Goal: Task Accomplishment & Management: Manage account settings

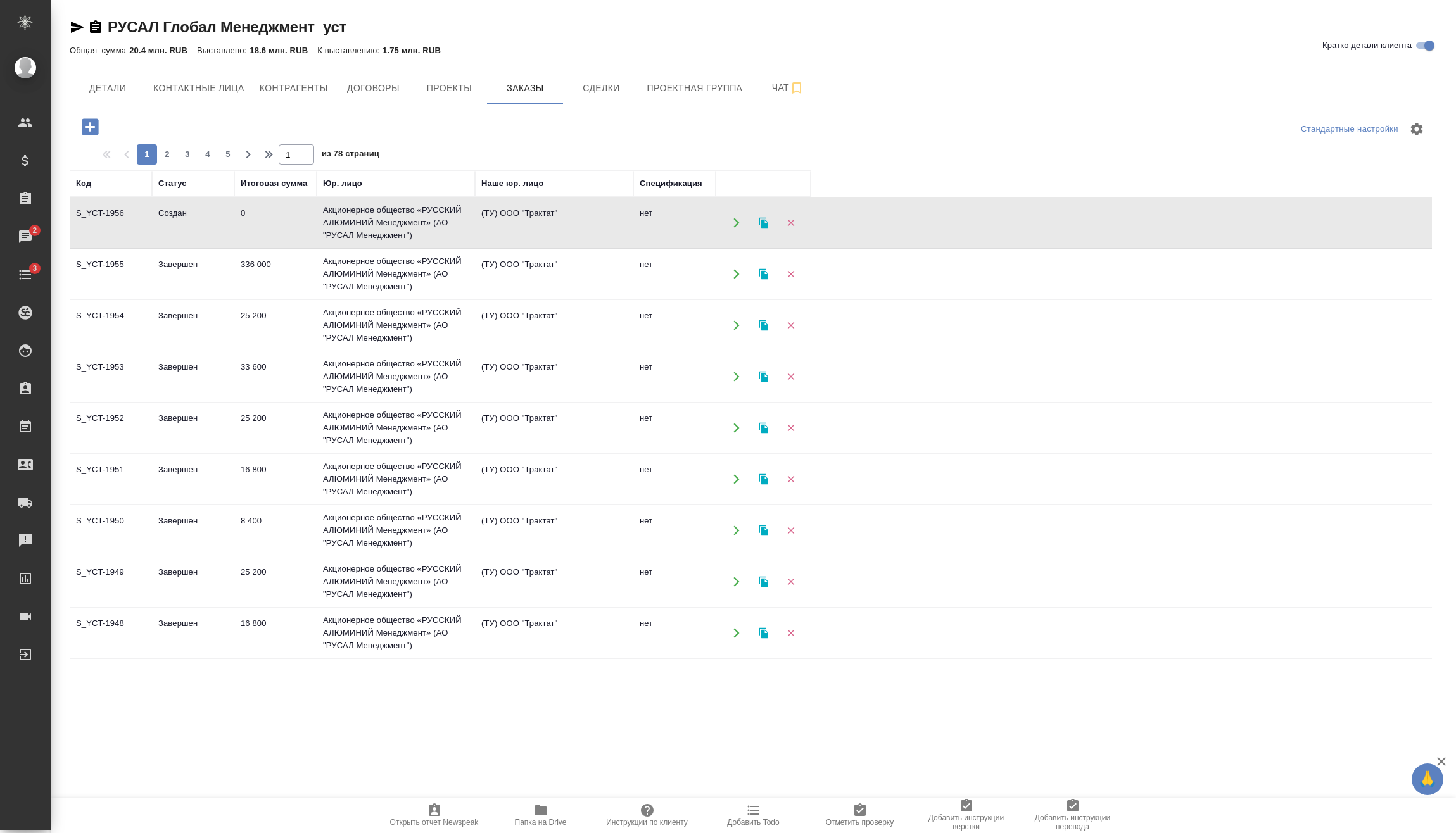
click at [283, 232] on td "0" at bounding box center [275, 223] width 83 height 44
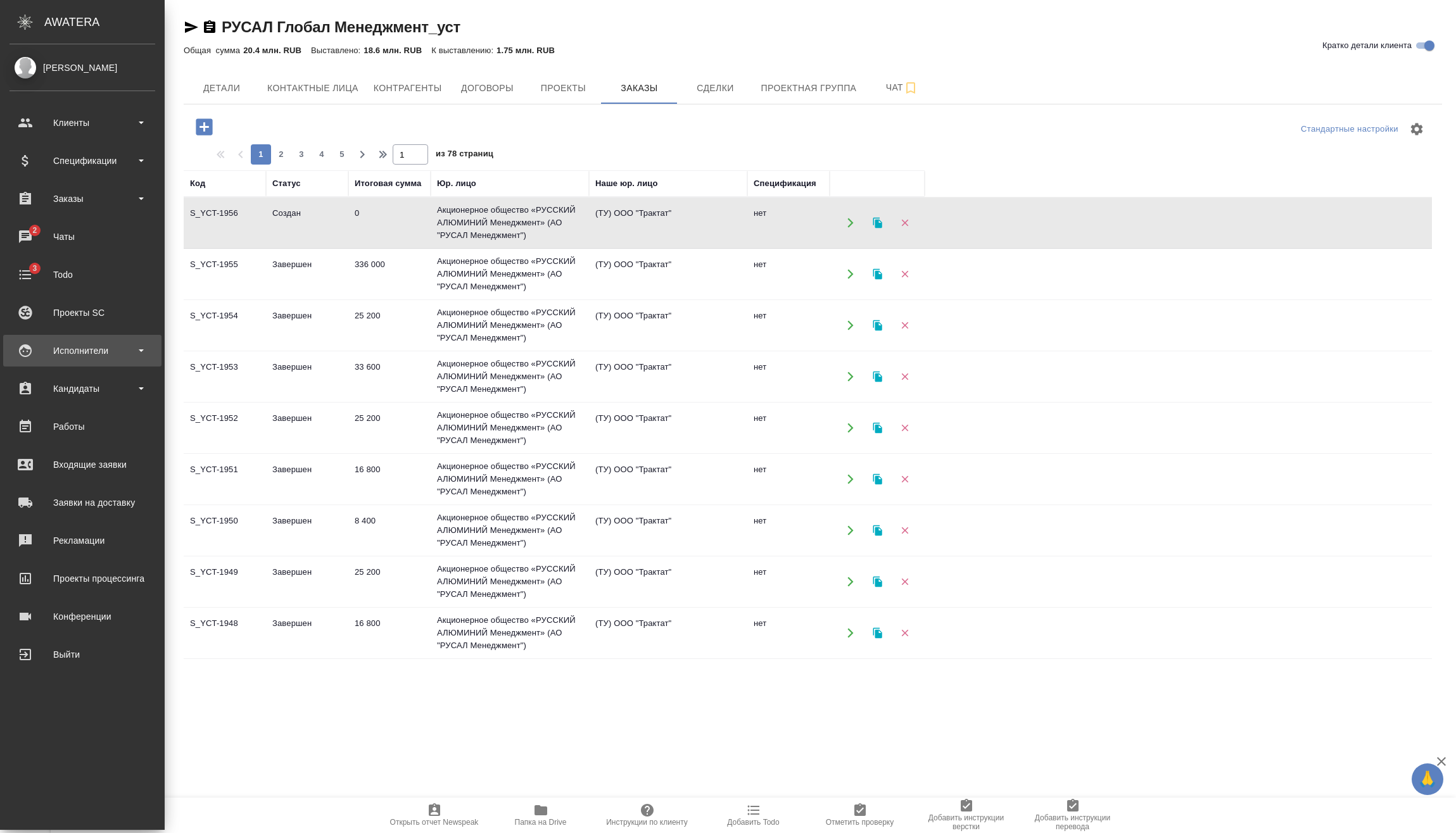
click at [113, 350] on div "Исполнители" at bounding box center [82, 350] width 146 height 19
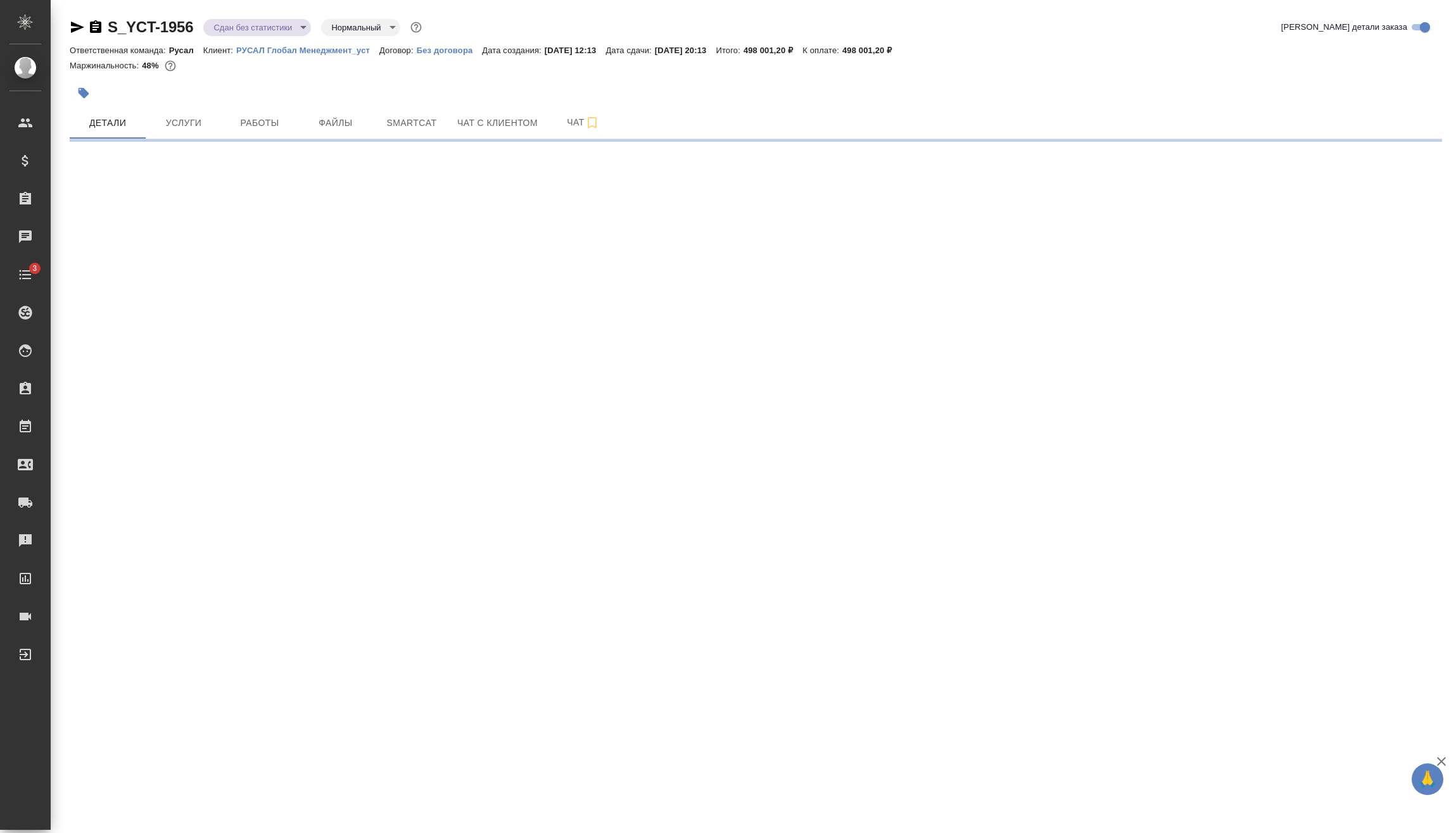
select select "RU"
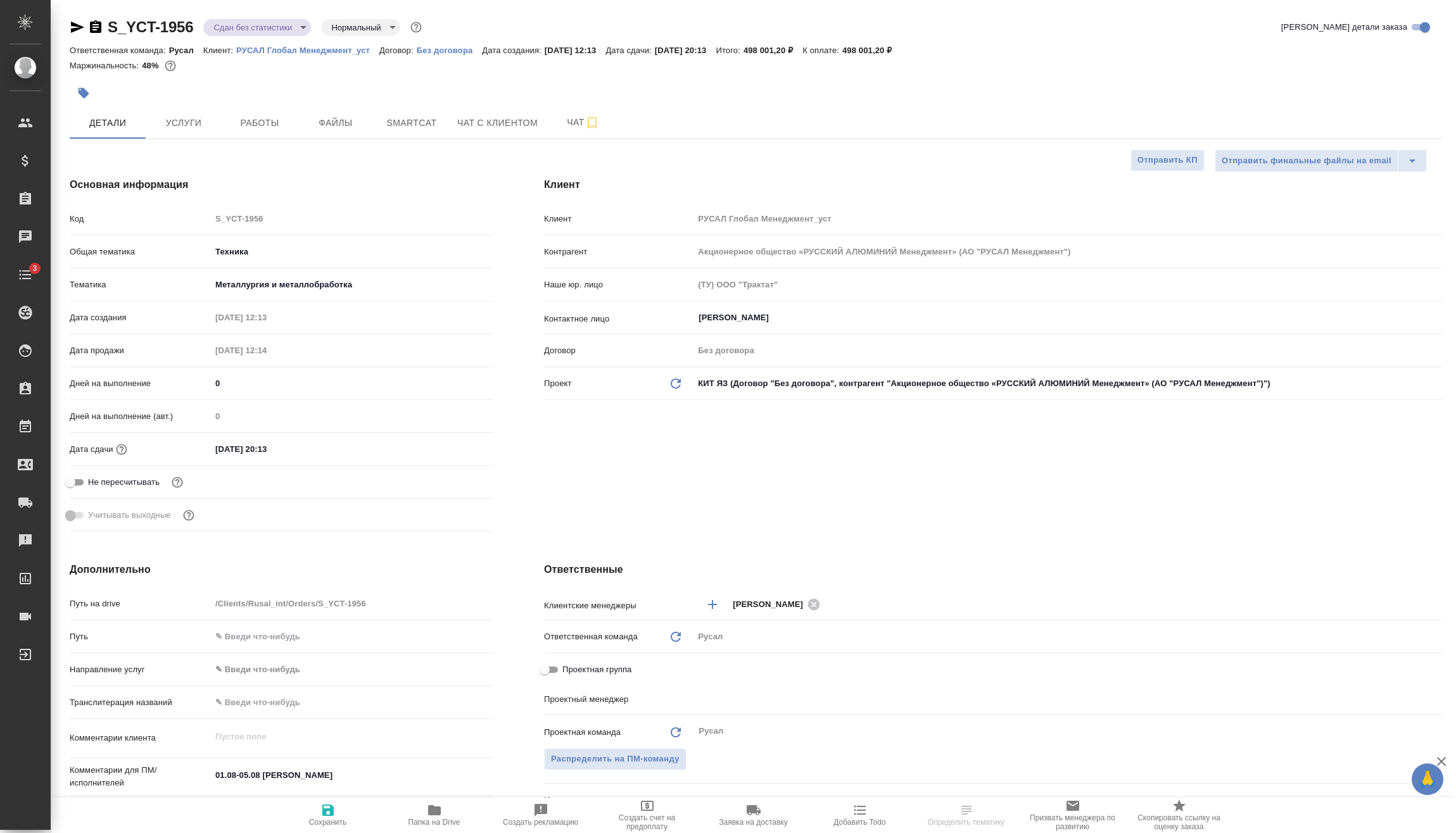
type textarea "x"
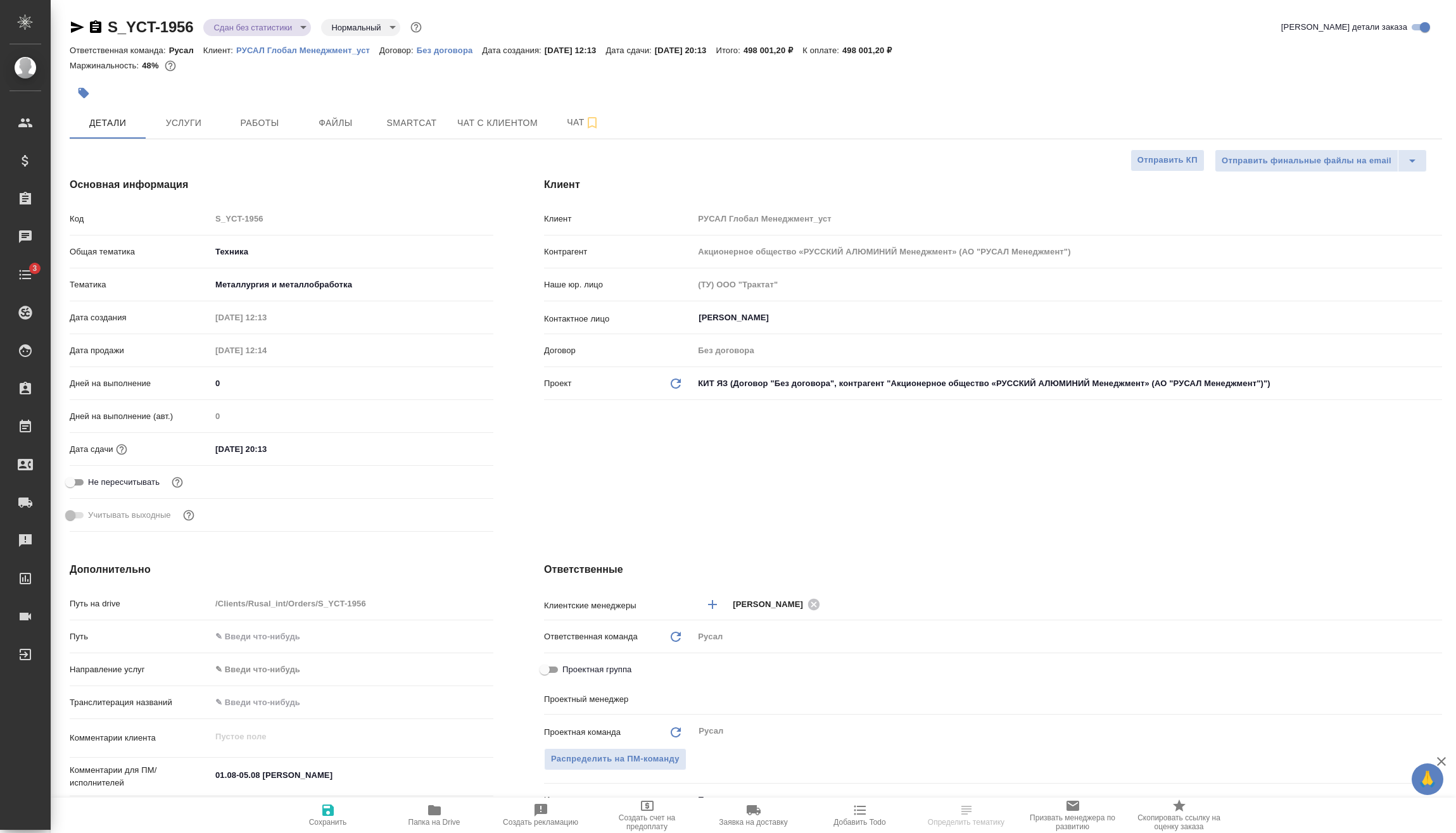
type textarea "x"
type input "Васильев Евгений"
type textarea "x"
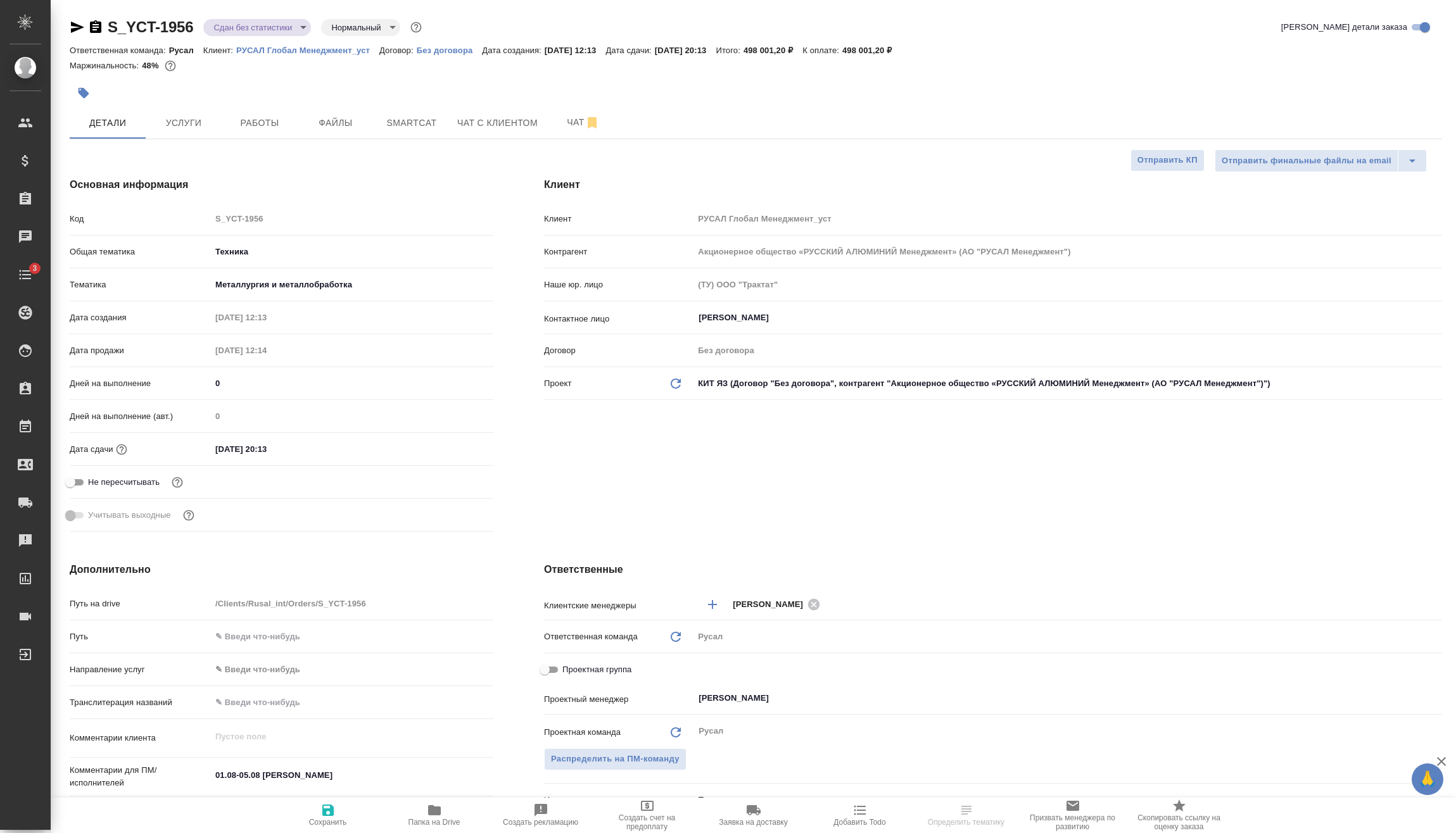
scroll to position [127, 0]
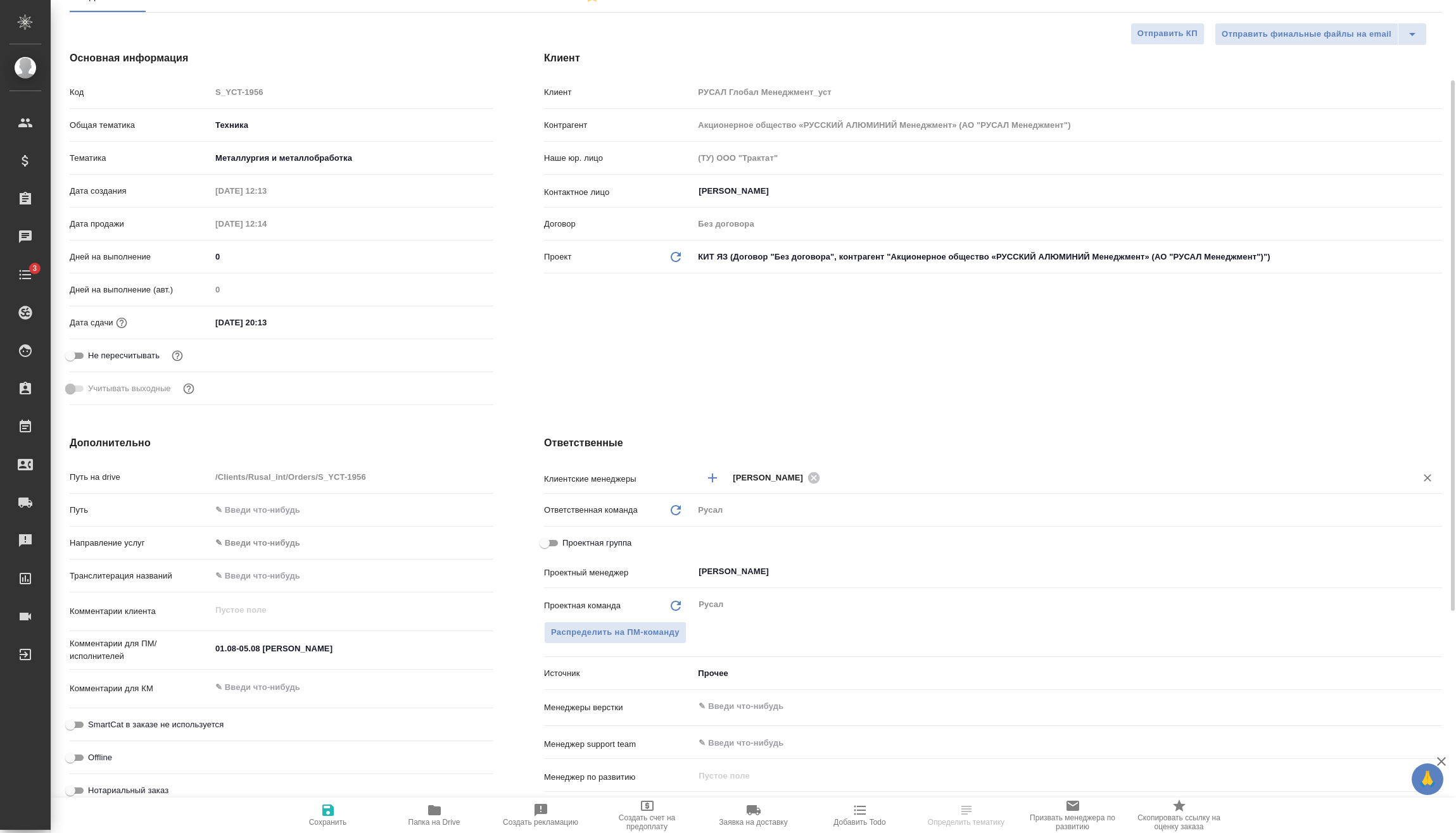
click at [779, 474] on span "Васильев Евгений" at bounding box center [771, 478] width 78 height 13
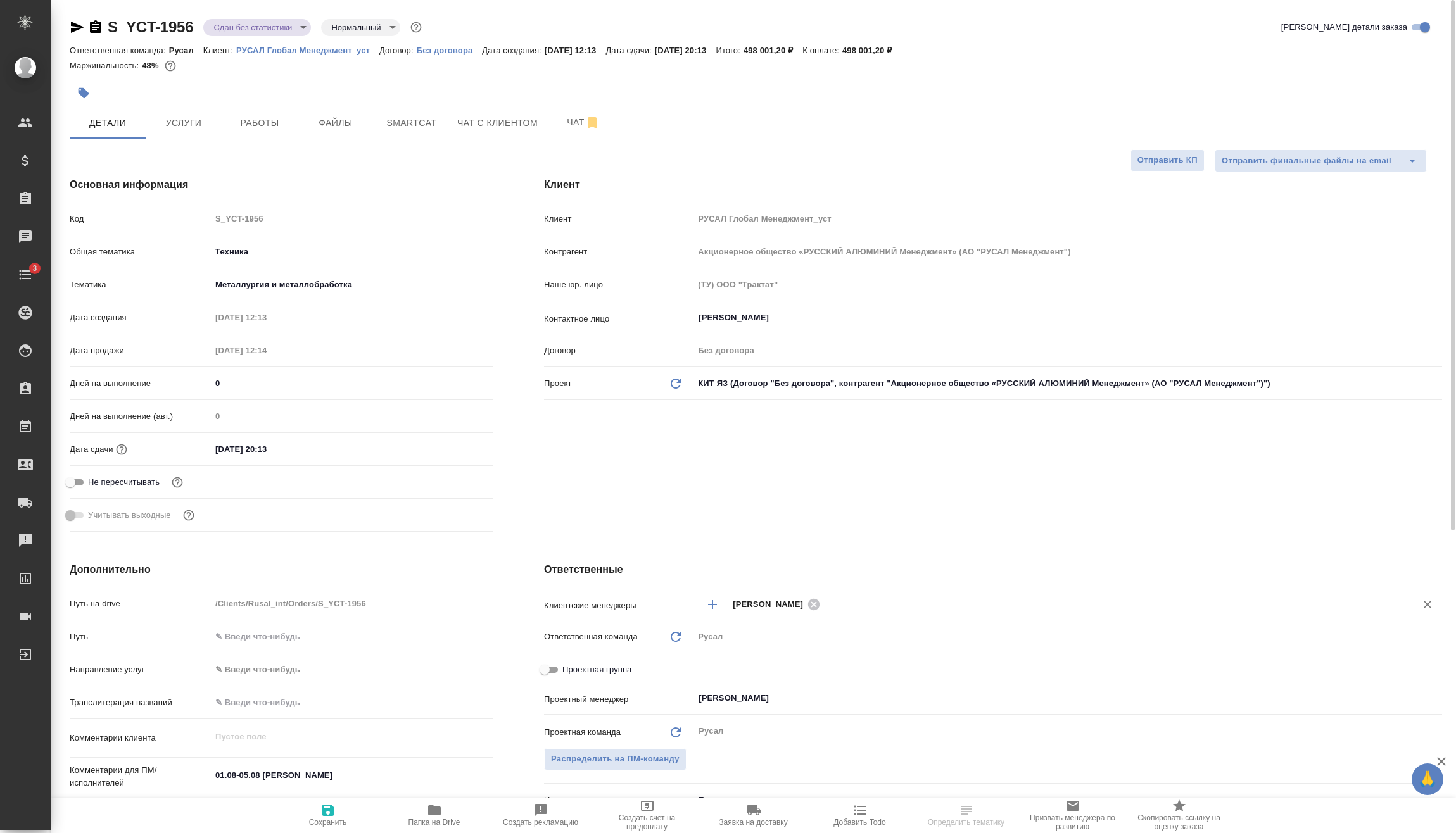
type textarea "x"
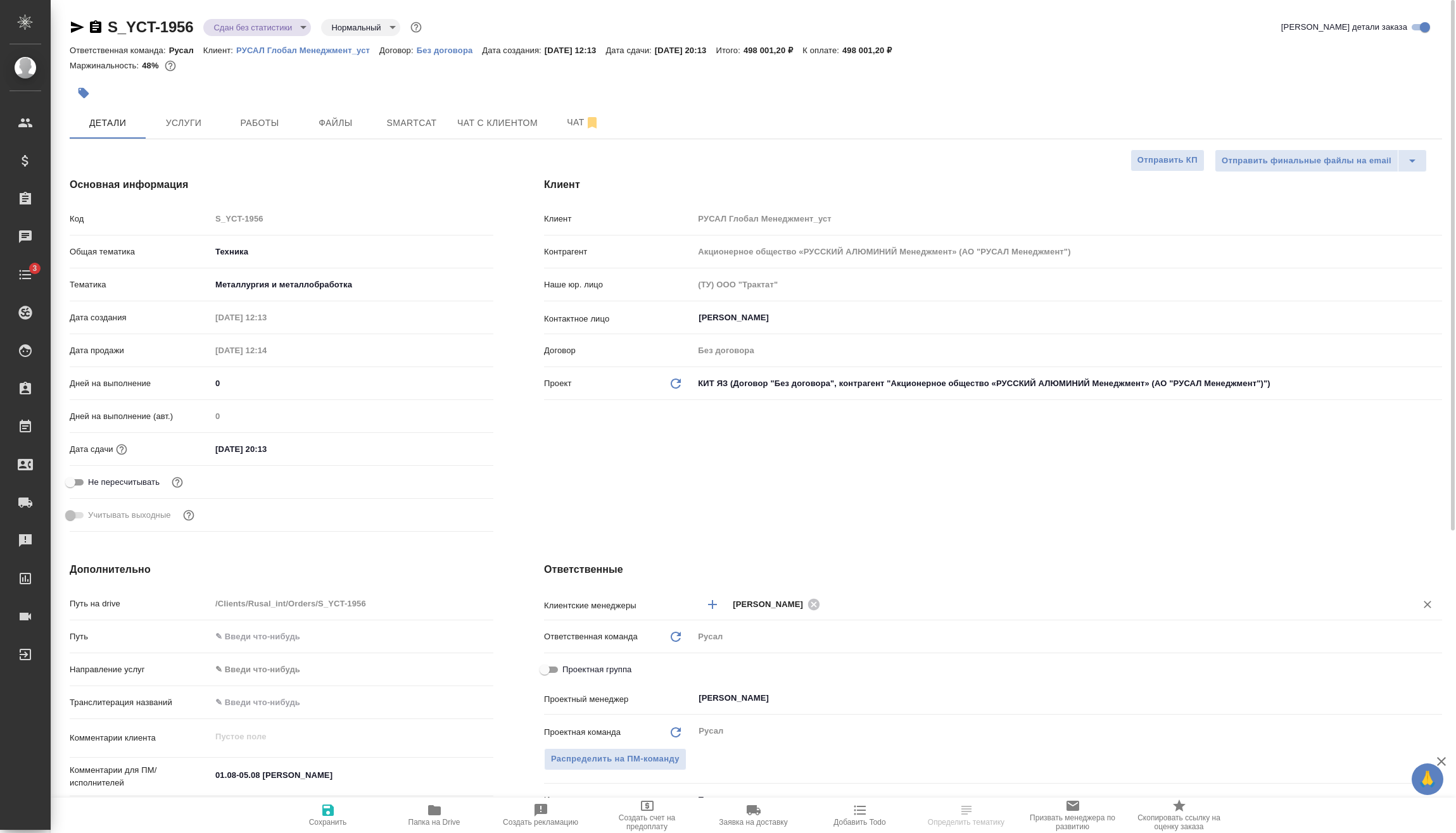
type textarea "x"
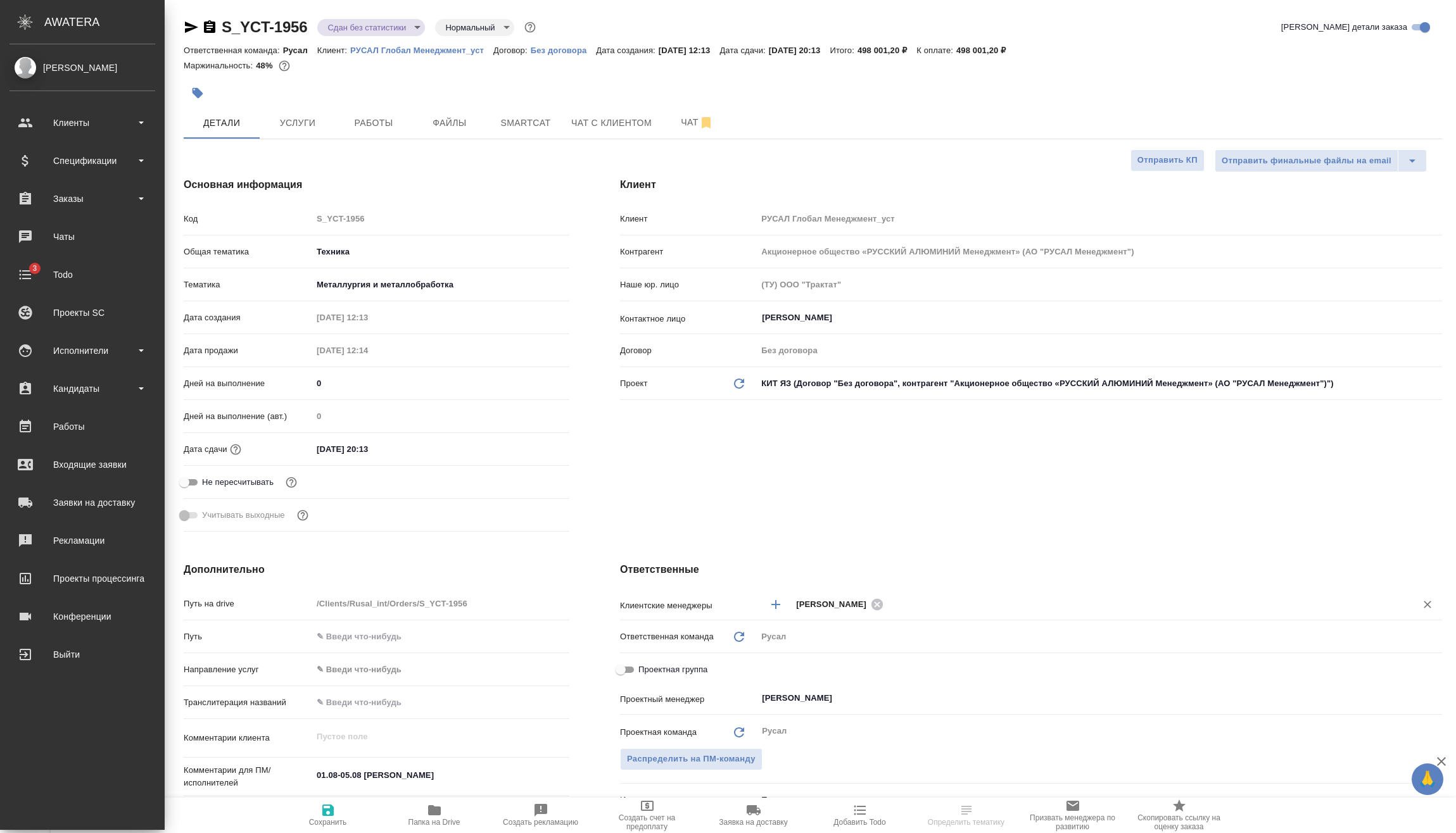
type textarea "x"
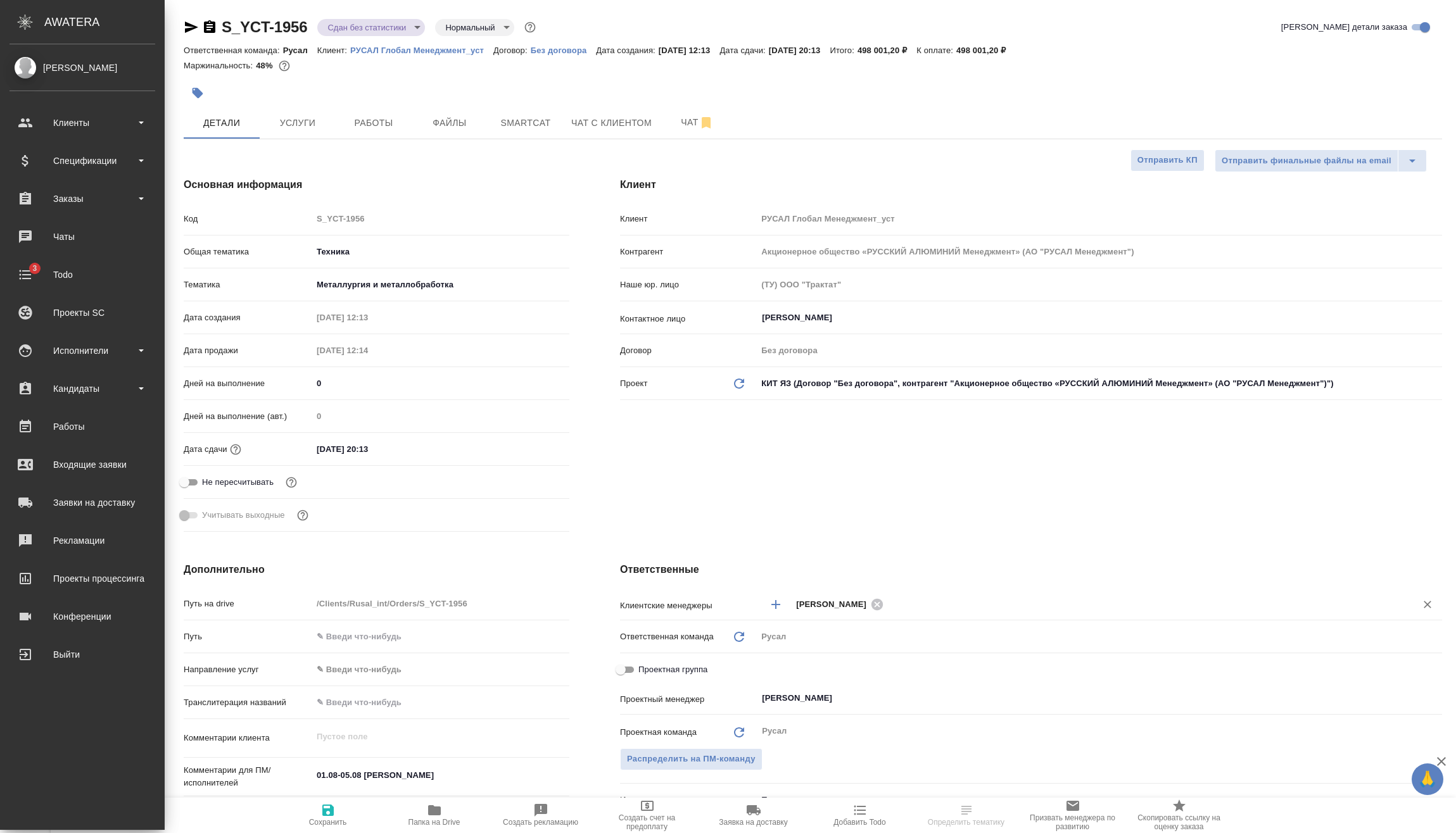
type textarea "x"
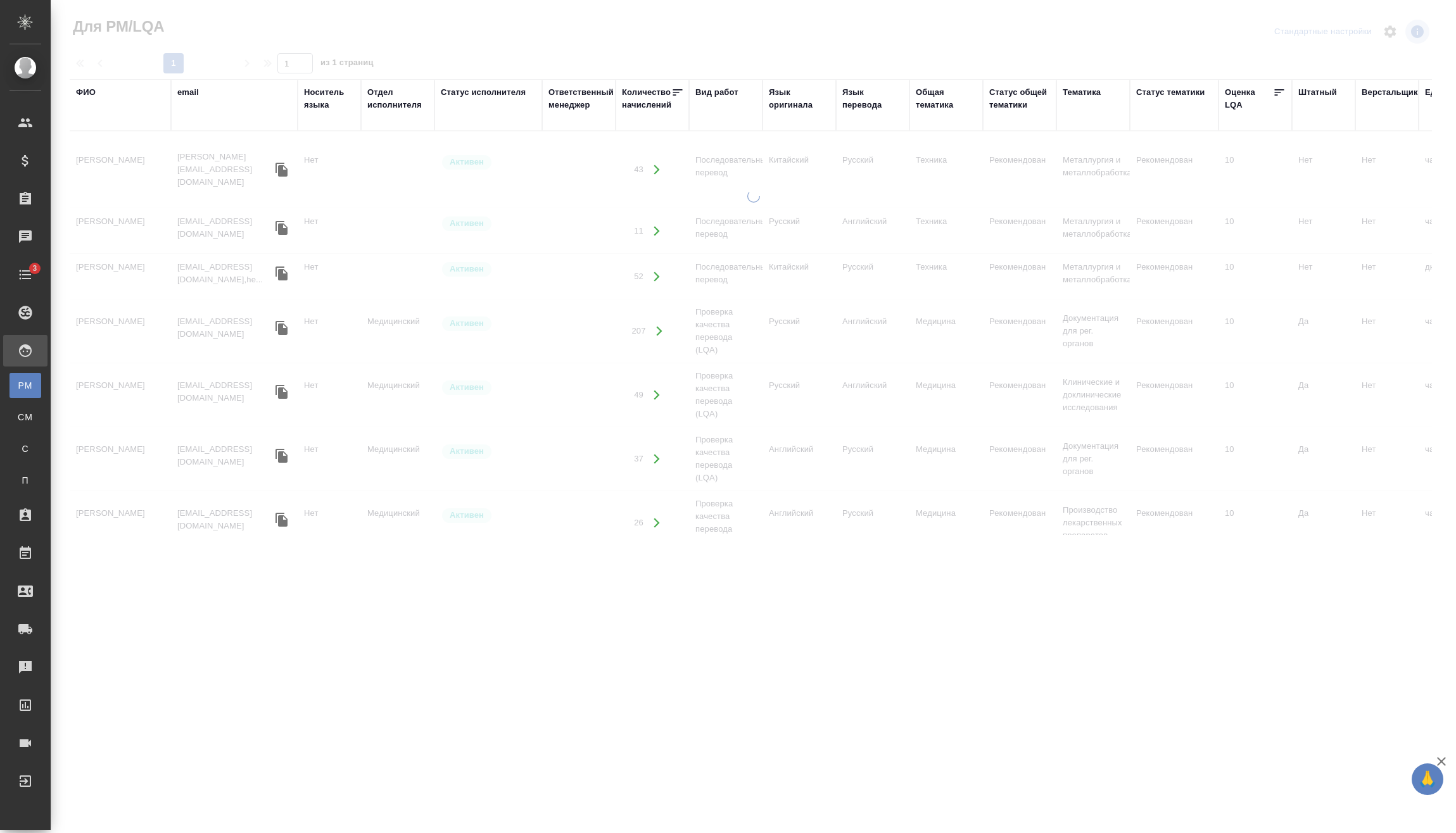
click at [87, 90] on div "ФИО" at bounding box center [85, 92] width 19 height 13
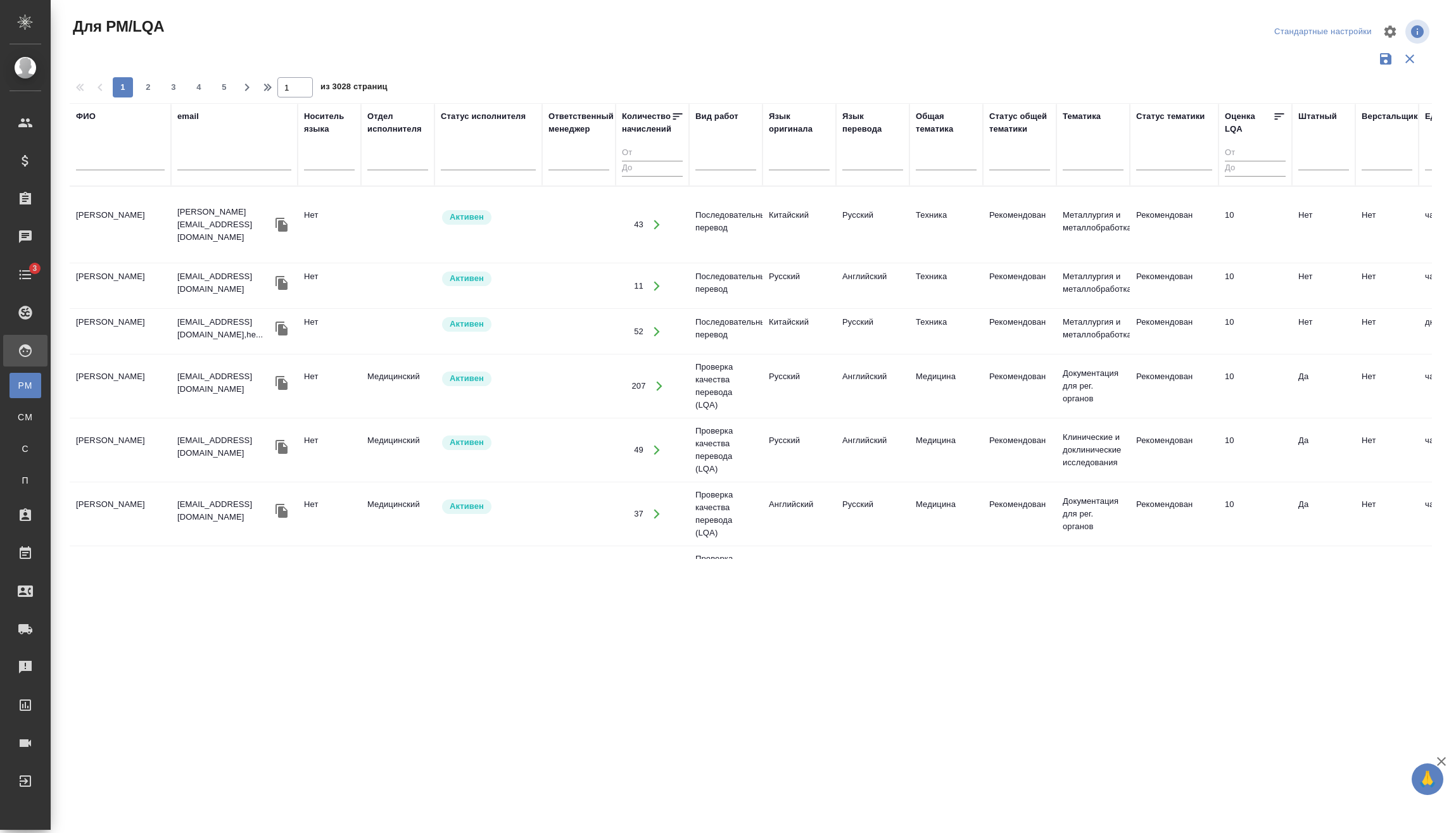
click at [110, 155] on input "text" at bounding box center [120, 162] width 89 height 16
type input "[PERSON_NAME]"
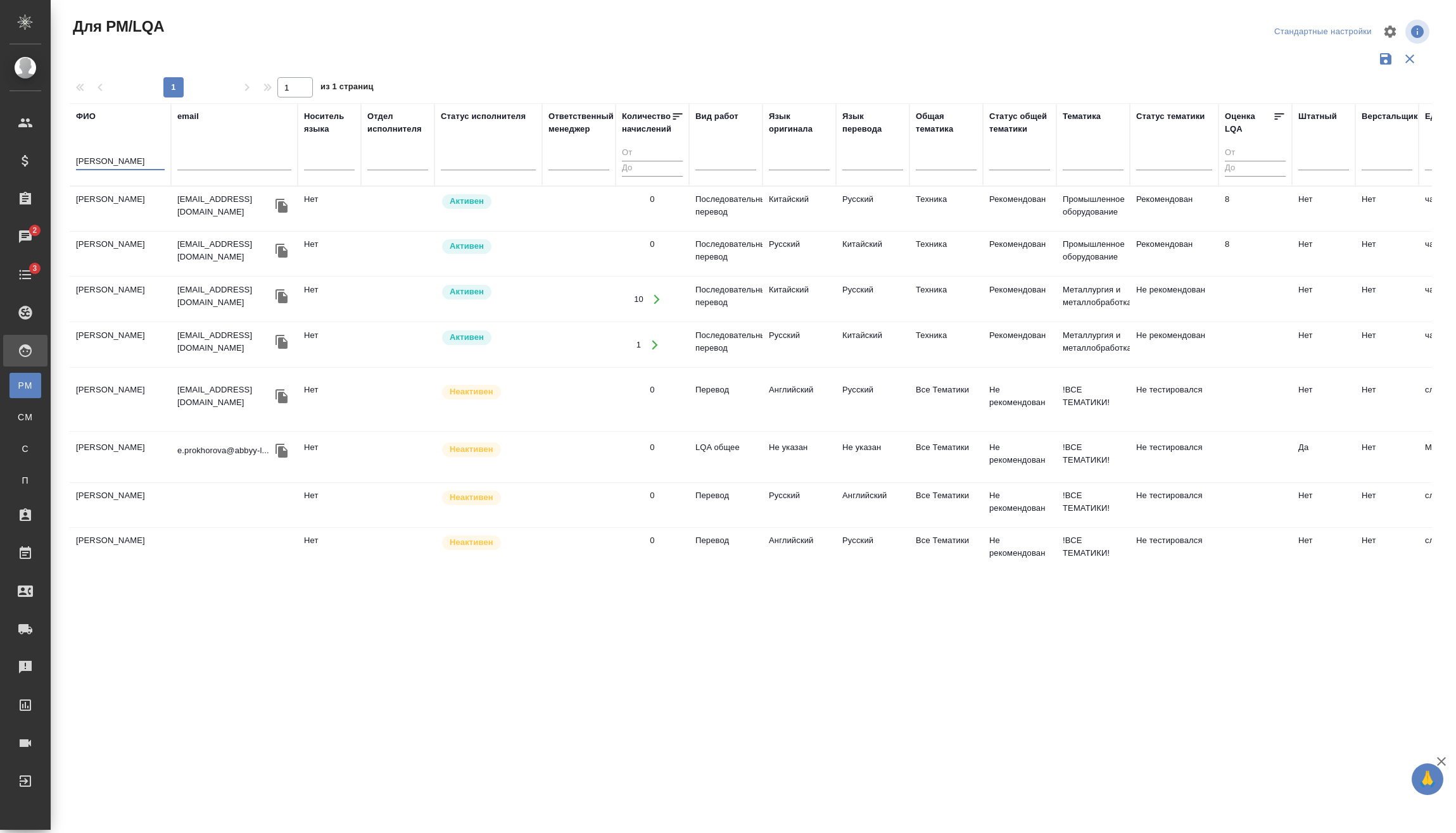
click at [280, 201] on icon "button" at bounding box center [281, 205] width 12 height 14
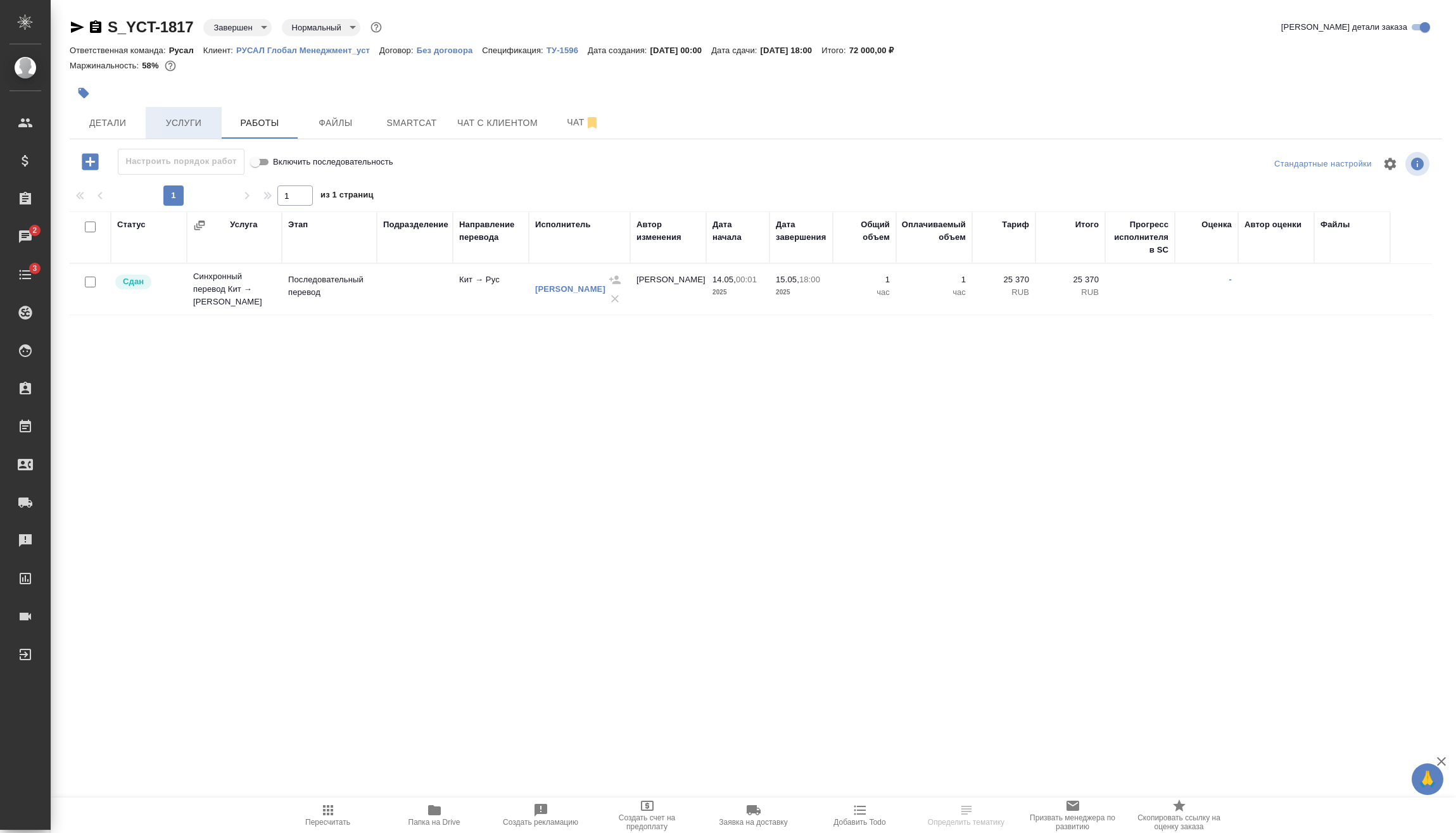
click at [195, 128] on span "Услуги" at bounding box center [183, 124] width 61 height 16
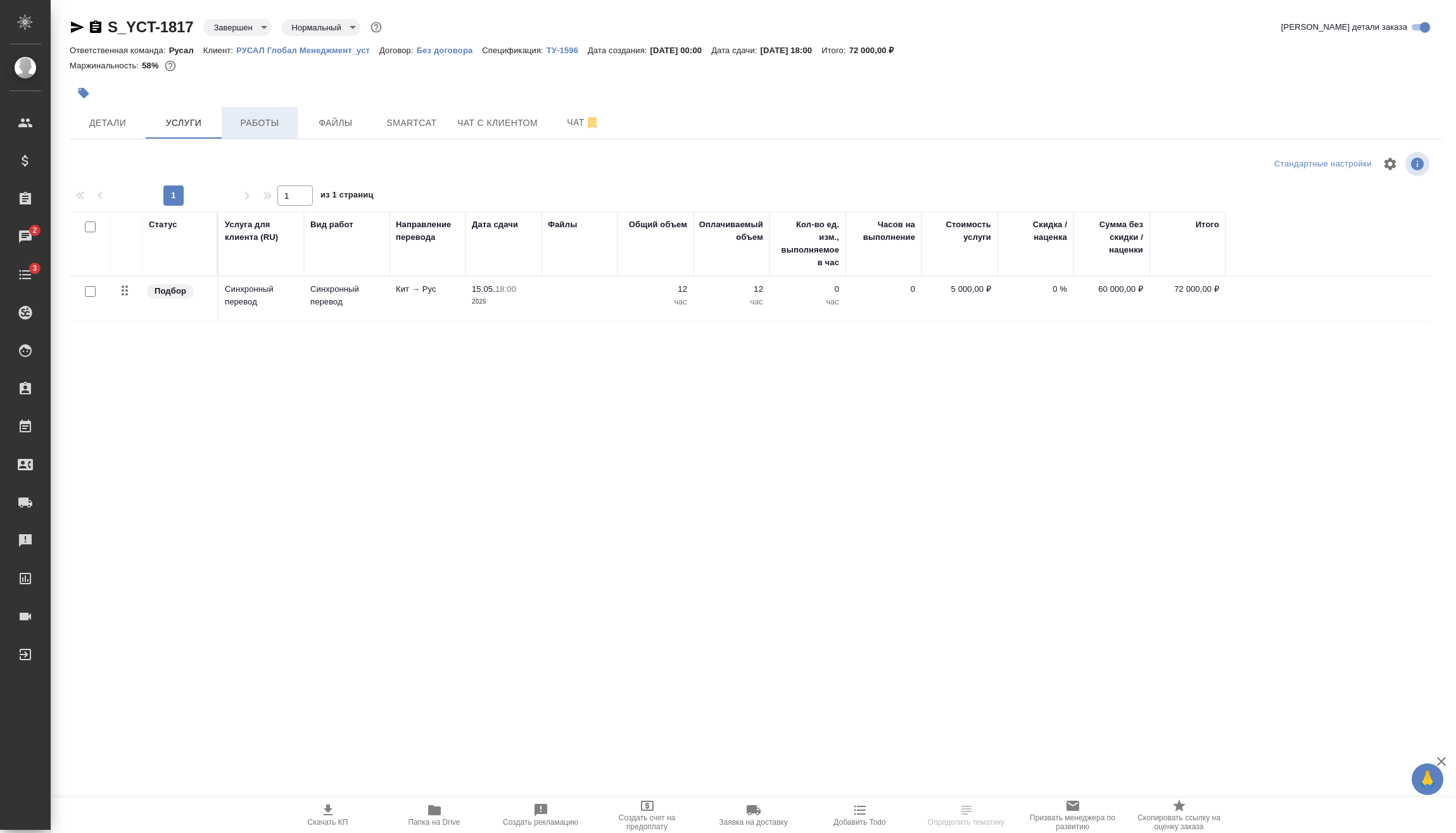
click at [250, 119] on span "Работы" at bounding box center [259, 124] width 61 height 16
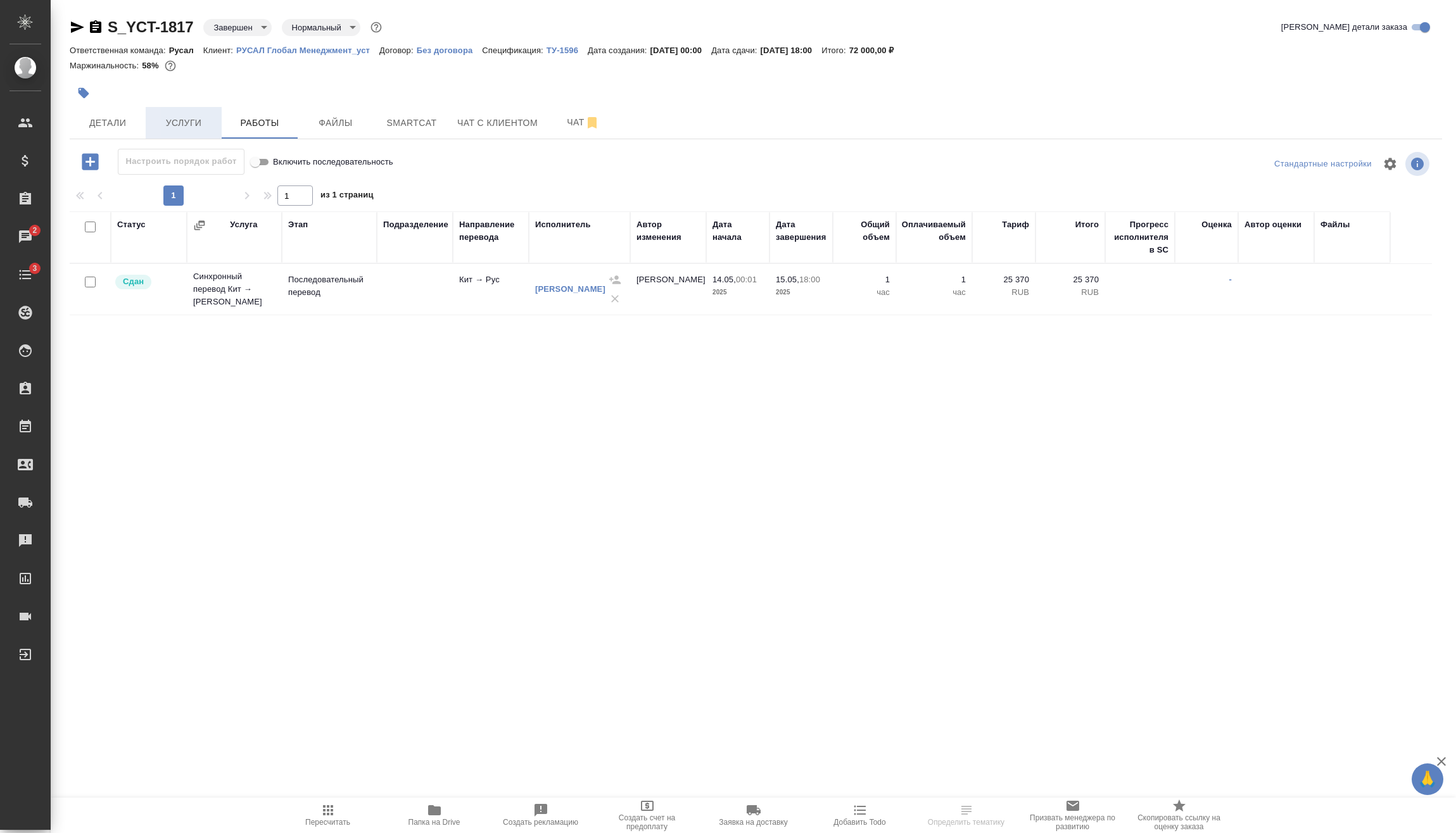
click at [186, 117] on span "Услуги" at bounding box center [183, 124] width 61 height 16
